Goal: Task Accomplishment & Management: Use online tool/utility

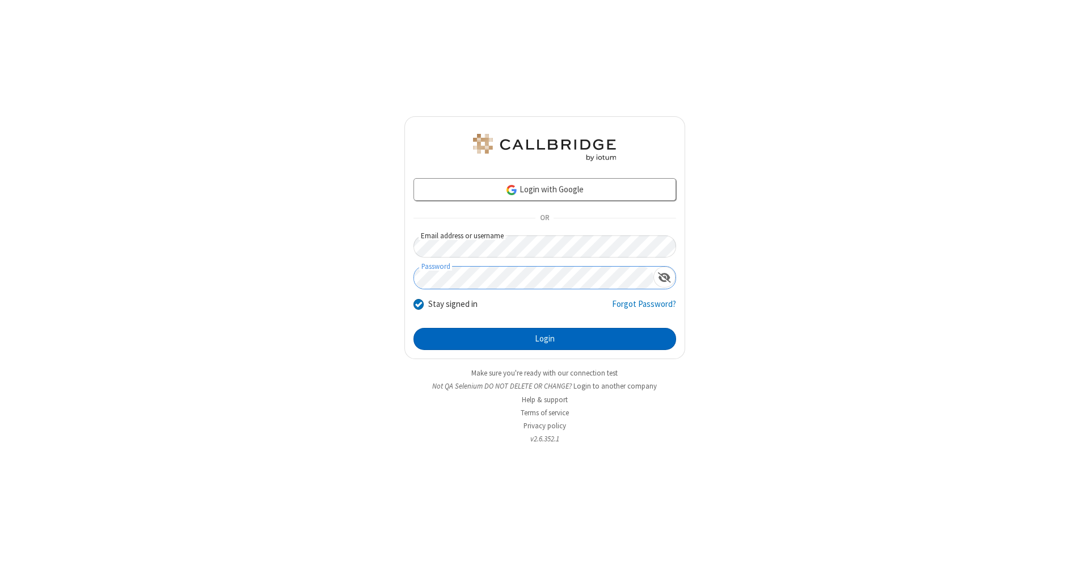
click at [544, 339] on button "Login" at bounding box center [544, 339] width 263 height 23
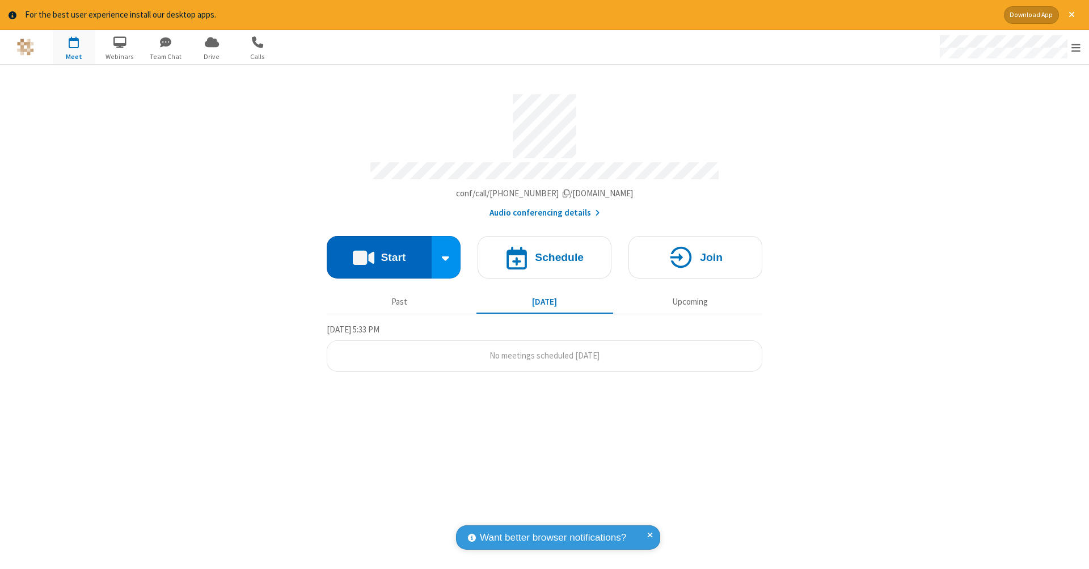
click at [379, 251] on button "Start" at bounding box center [379, 257] width 105 height 43
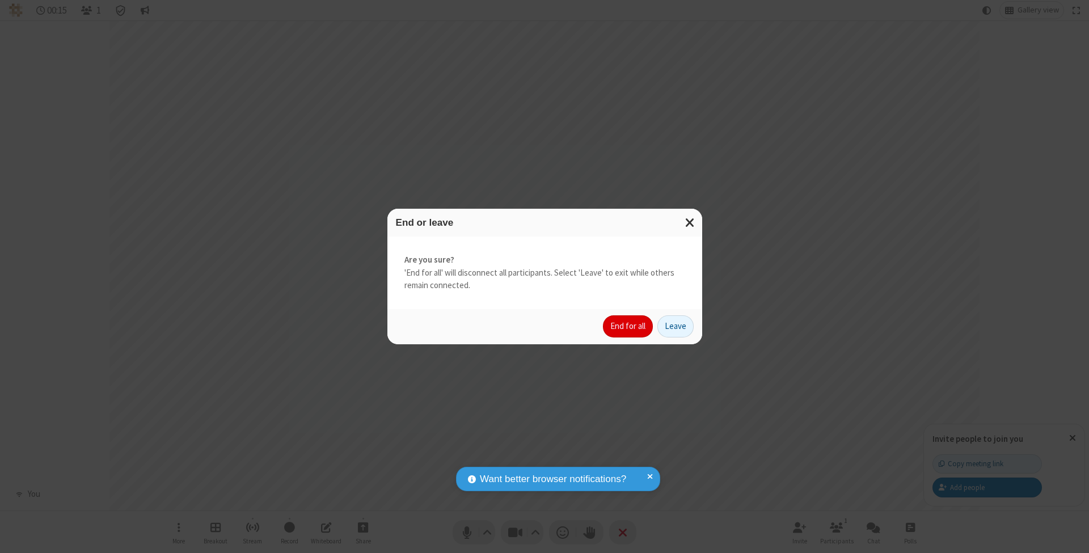
click at [628, 326] on button "End for all" at bounding box center [628, 326] width 50 height 23
